Goal: Transaction & Acquisition: Purchase product/service

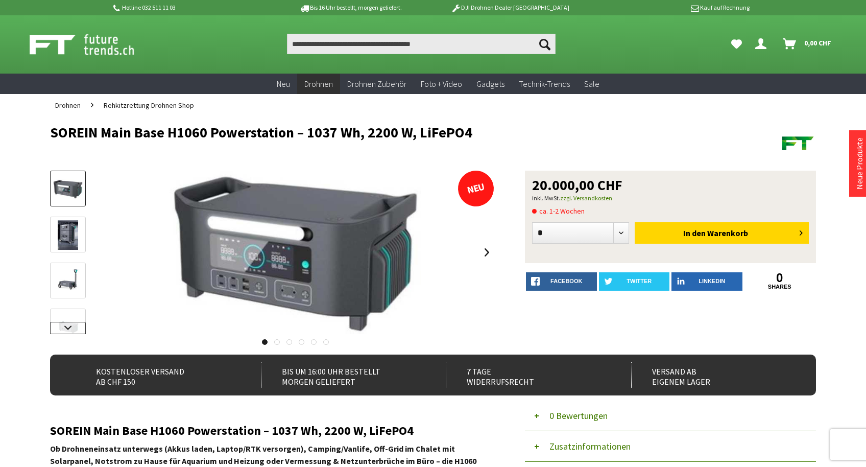
click at [70, 326] on link at bounding box center [68, 328] width 36 height 12
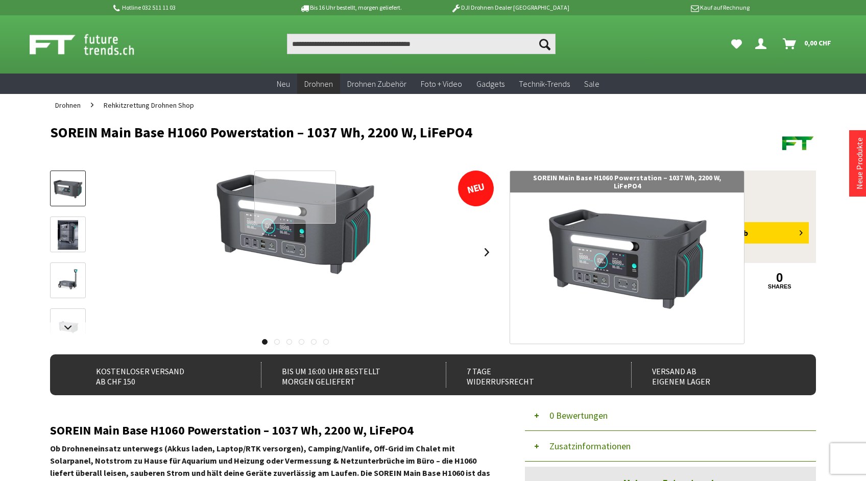
click at [306, 203] on div at bounding box center [295, 196] width 82 height 53
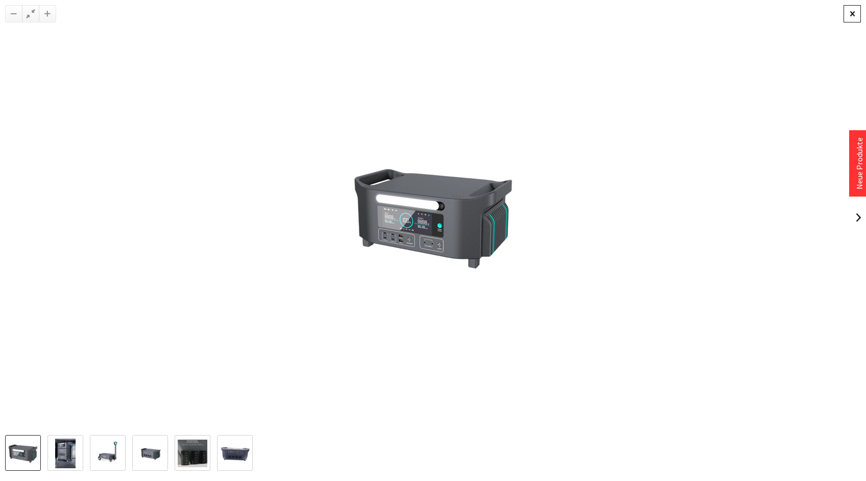
click at [857, 13] on div at bounding box center [851, 13] width 17 height 17
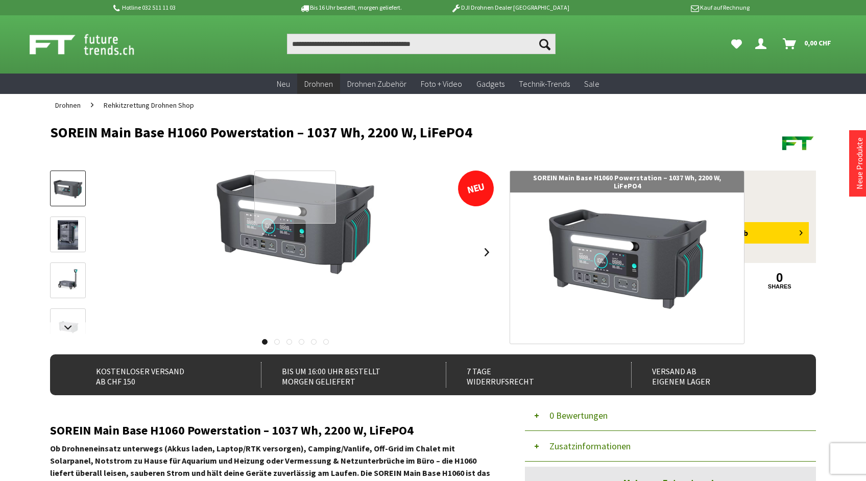
click at [324, 188] on div at bounding box center [295, 196] width 82 height 53
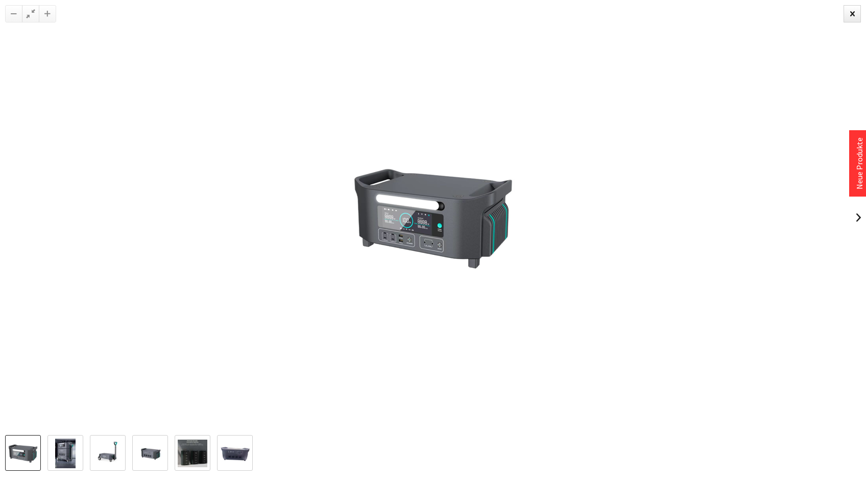
click at [61, 457] on img at bounding box center [65, 453] width 20 height 30
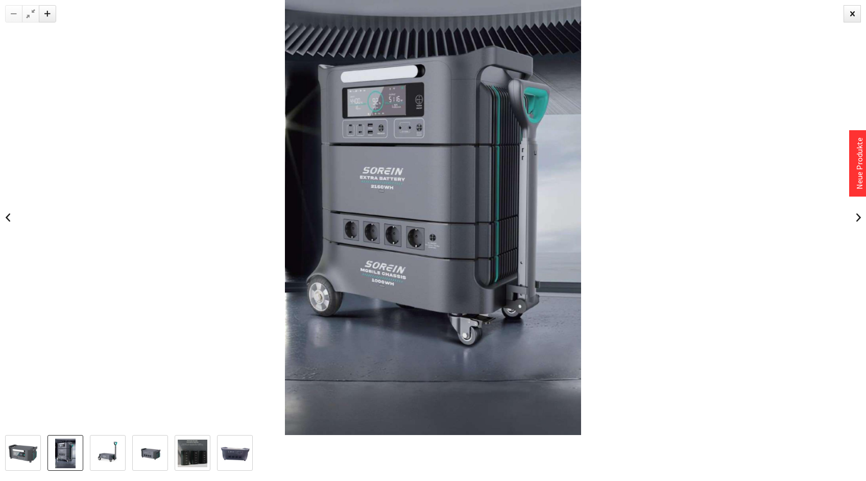
click at [105, 460] on img at bounding box center [108, 453] width 30 height 30
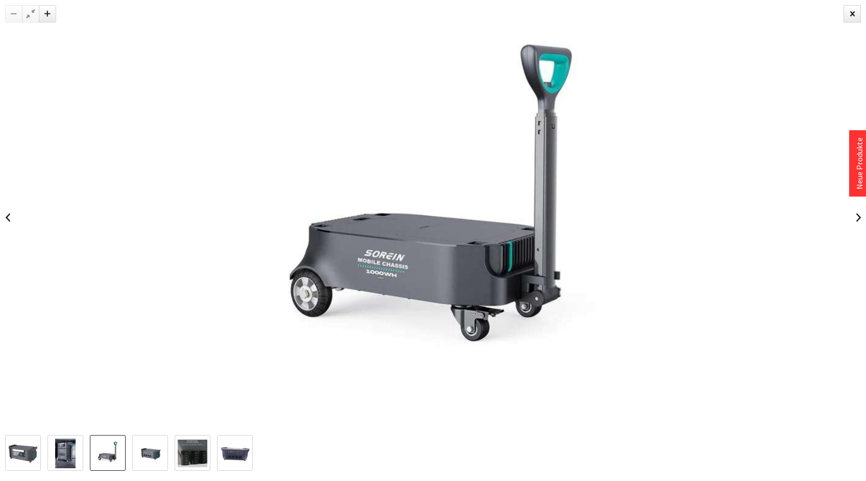
click at [141, 458] on img at bounding box center [150, 453] width 30 height 30
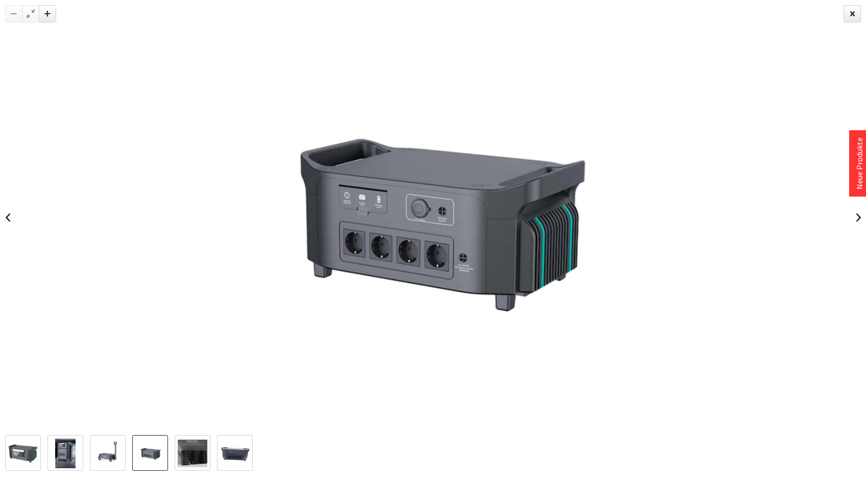
click at [191, 449] on img at bounding box center [193, 454] width 30 height 28
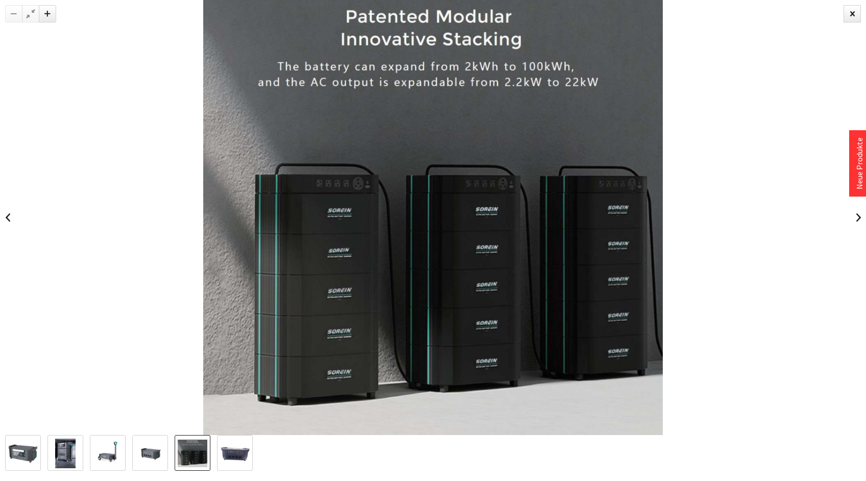
click at [234, 449] on img at bounding box center [235, 453] width 30 height 22
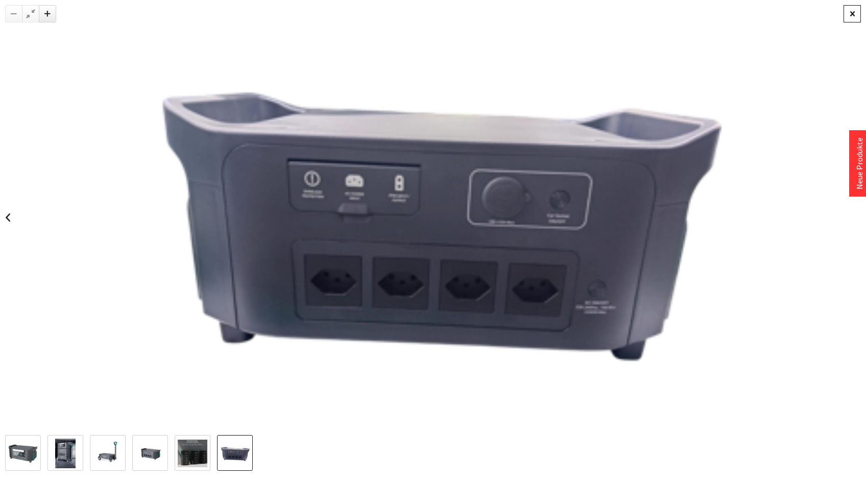
click at [851, 12] on div at bounding box center [851, 13] width 17 height 17
